Goal: Information Seeking & Learning: Learn about a topic

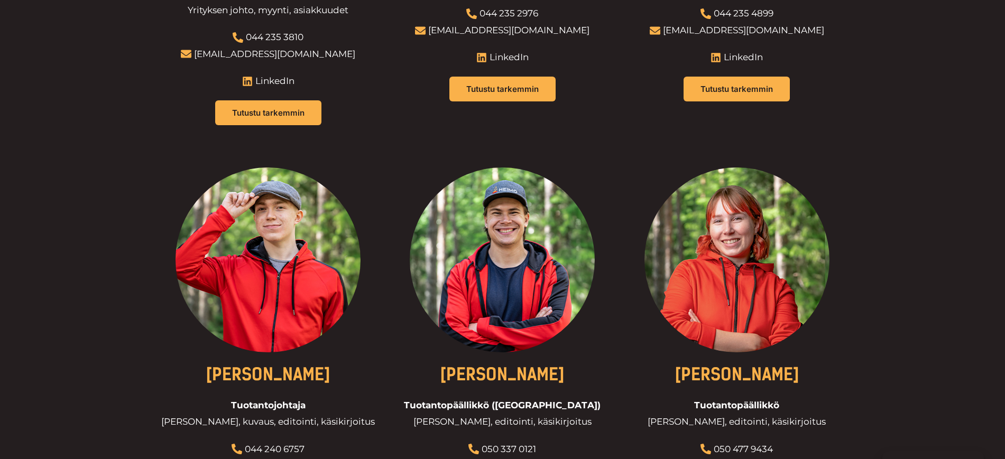
scroll to position [698, 0]
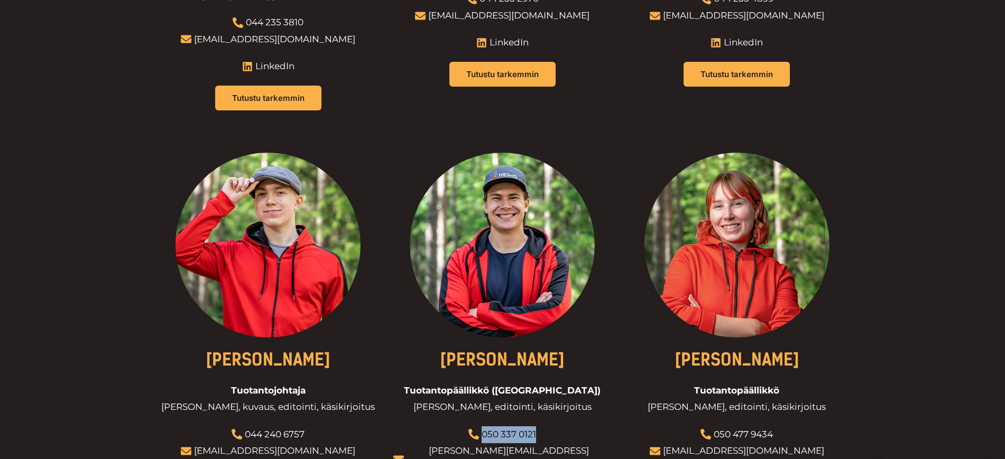
drag, startPoint x: 550, startPoint y: 397, endPoint x: 484, endPoint y: 398, distance: 65.5
click at [484, 426] on li "050 337 0121" at bounding box center [502, 434] width 218 height 17
copy link "050 337 0121"
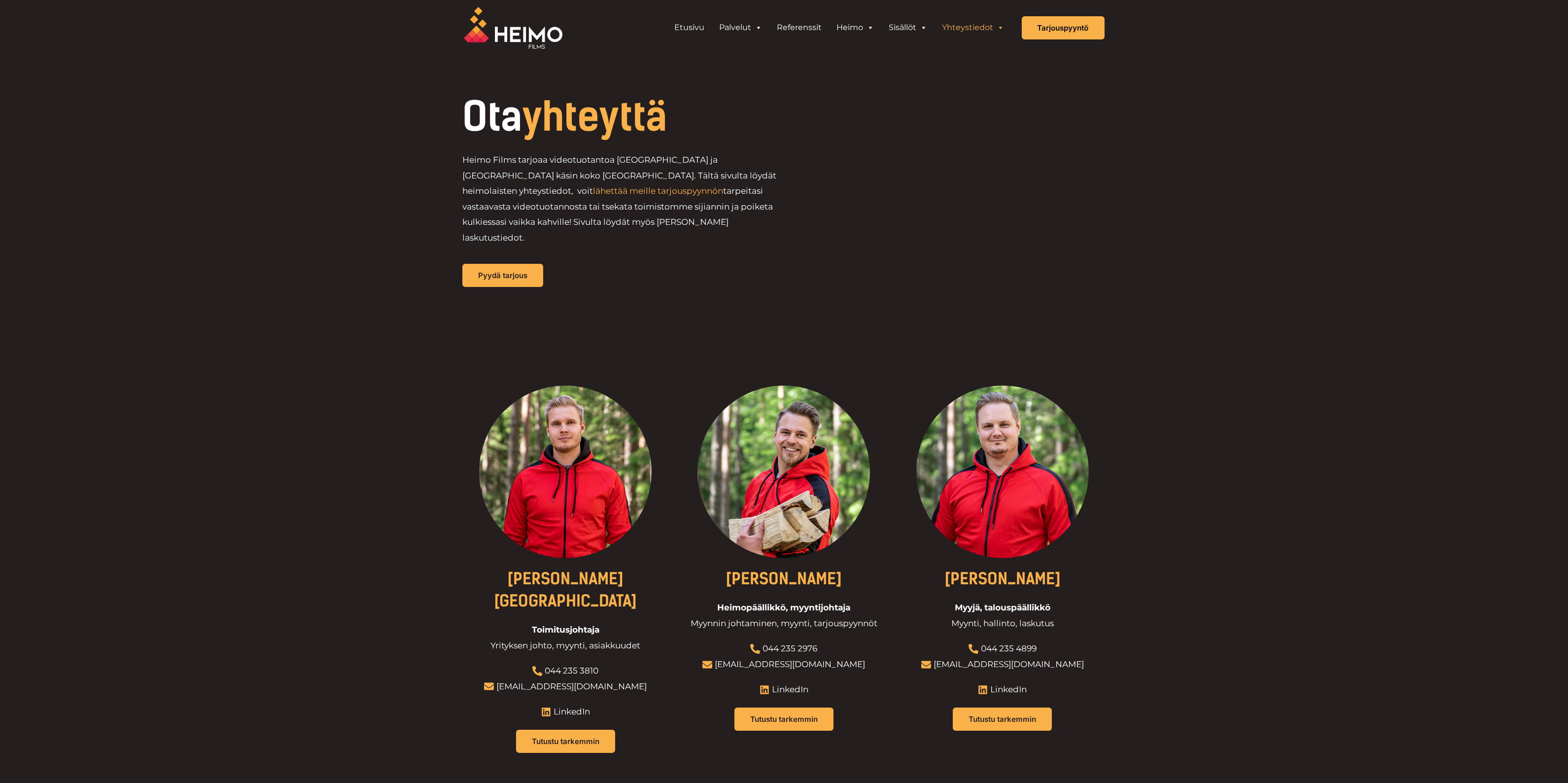
scroll to position [0, 0]
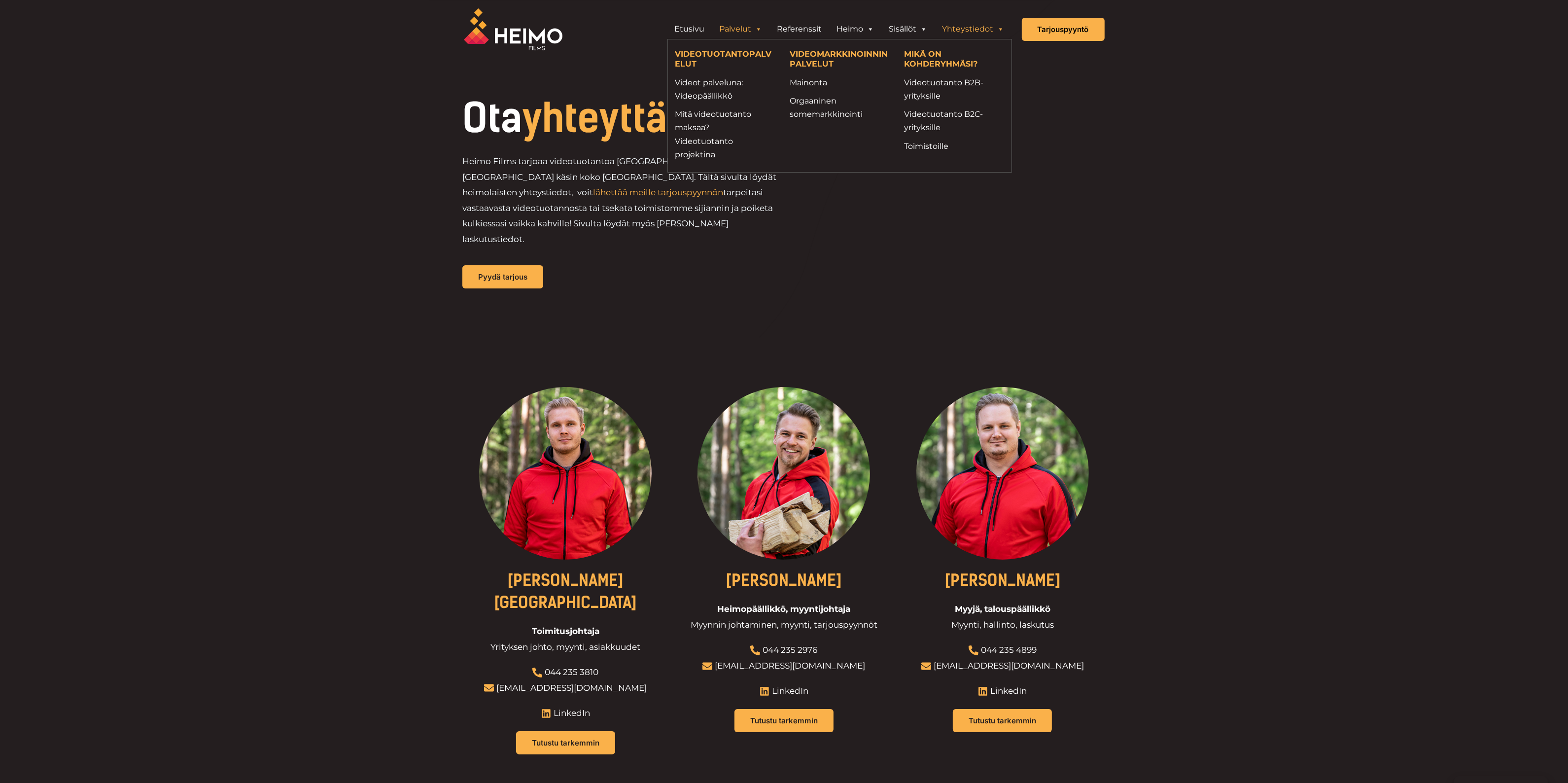
click at [745, 26] on link "Palvelut" at bounding box center [742, 29] width 58 height 20
click at [702, 120] on link "Mitä videotuotanto maksaa? Videotuotanto projektina" at bounding box center [725, 134] width 100 height 54
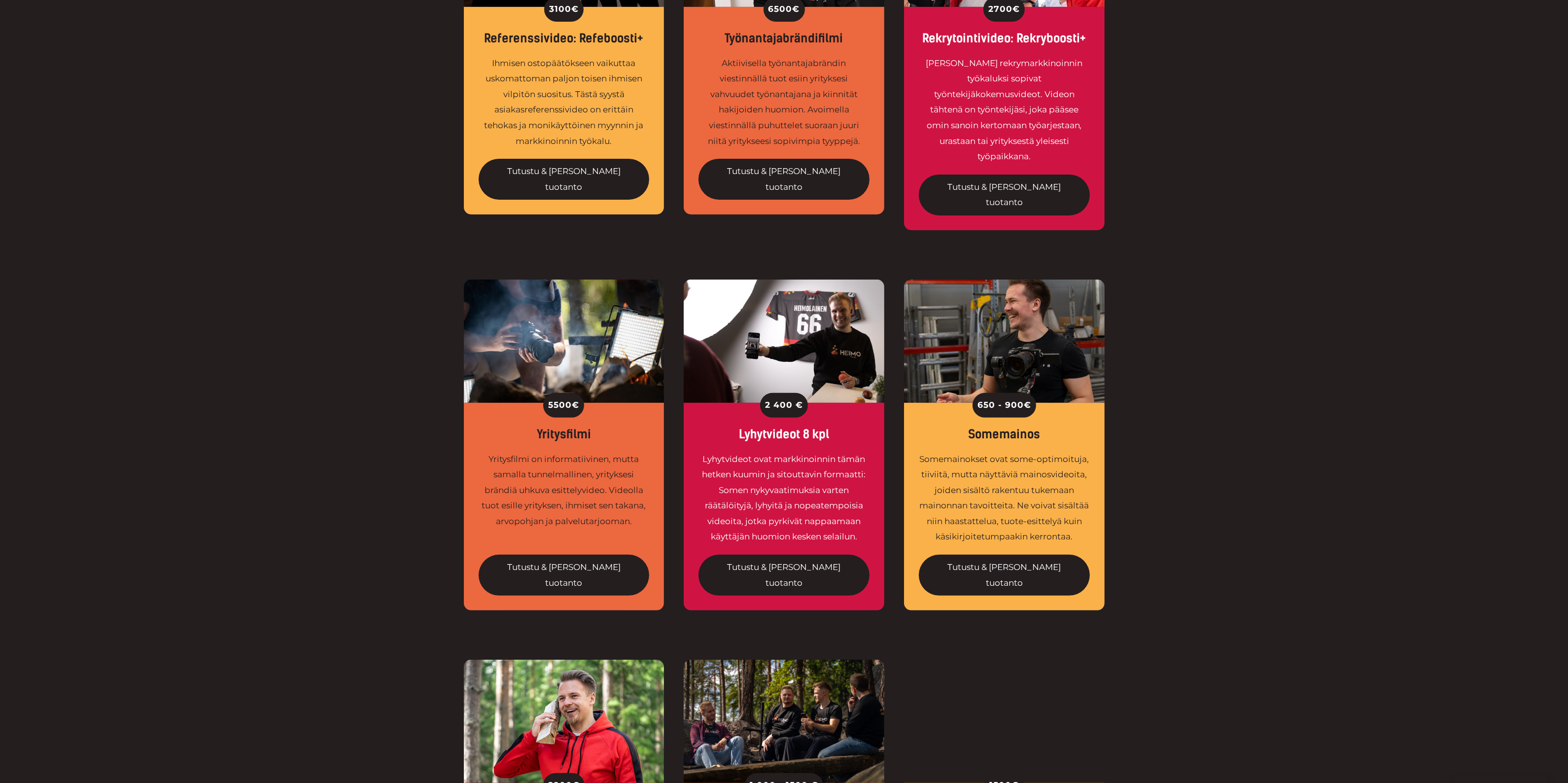
scroll to position [555, 0]
